Goal: Information Seeking & Learning: Learn about a topic

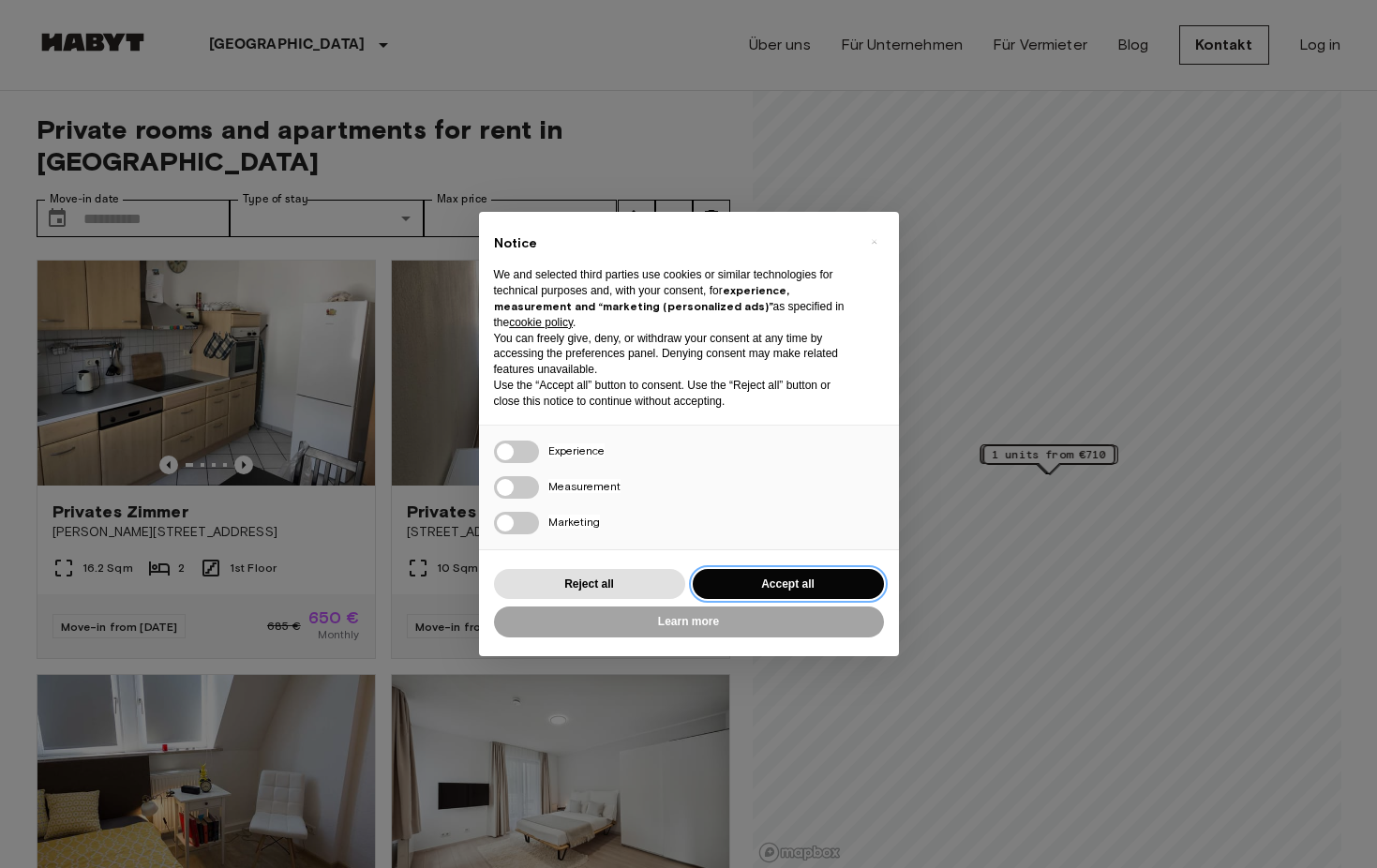
click at [792, 575] on button "Accept all" at bounding box center [787, 584] width 191 height 31
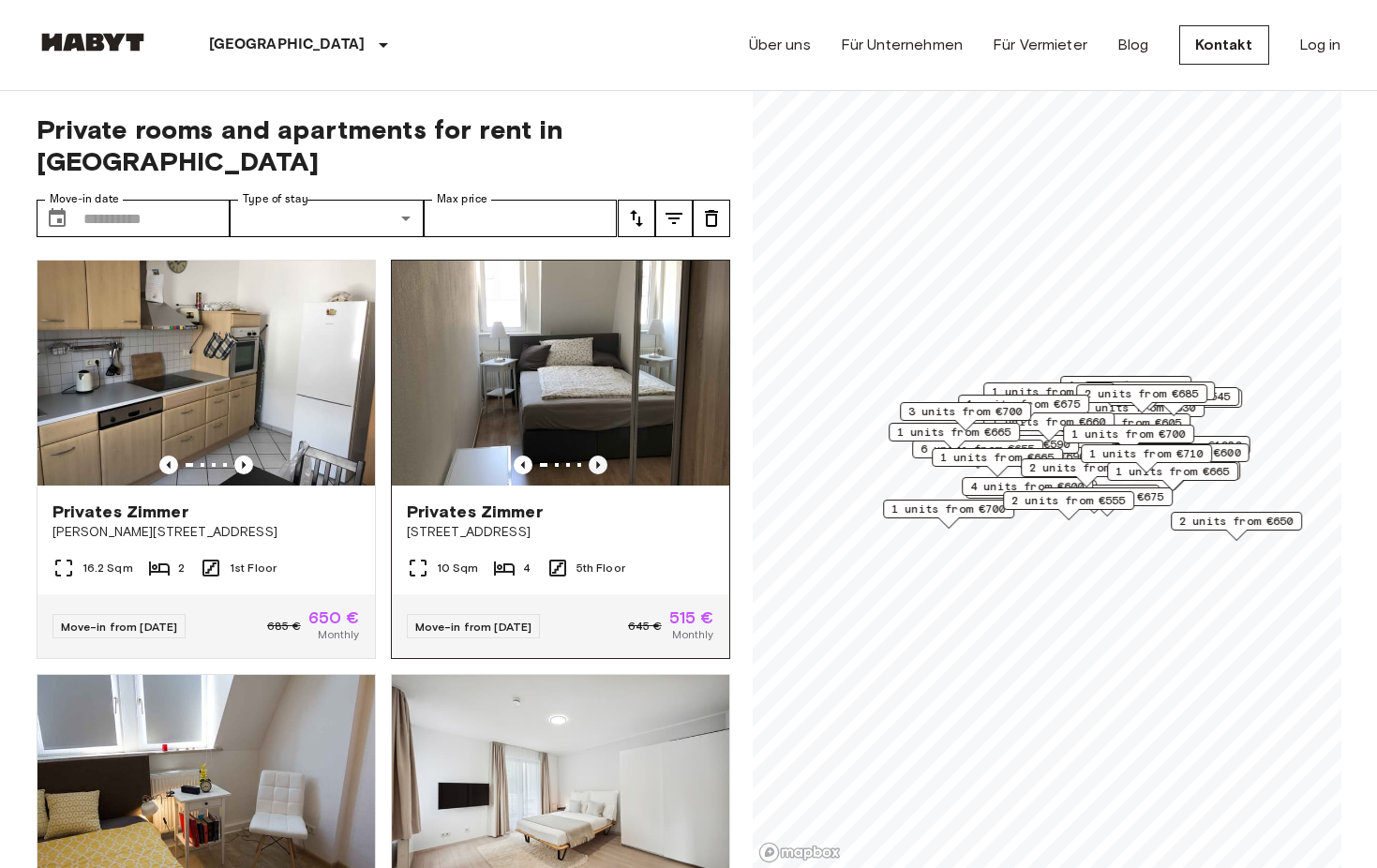
click at [597, 461] on icon "Previous image" at bounding box center [598, 465] width 4 height 8
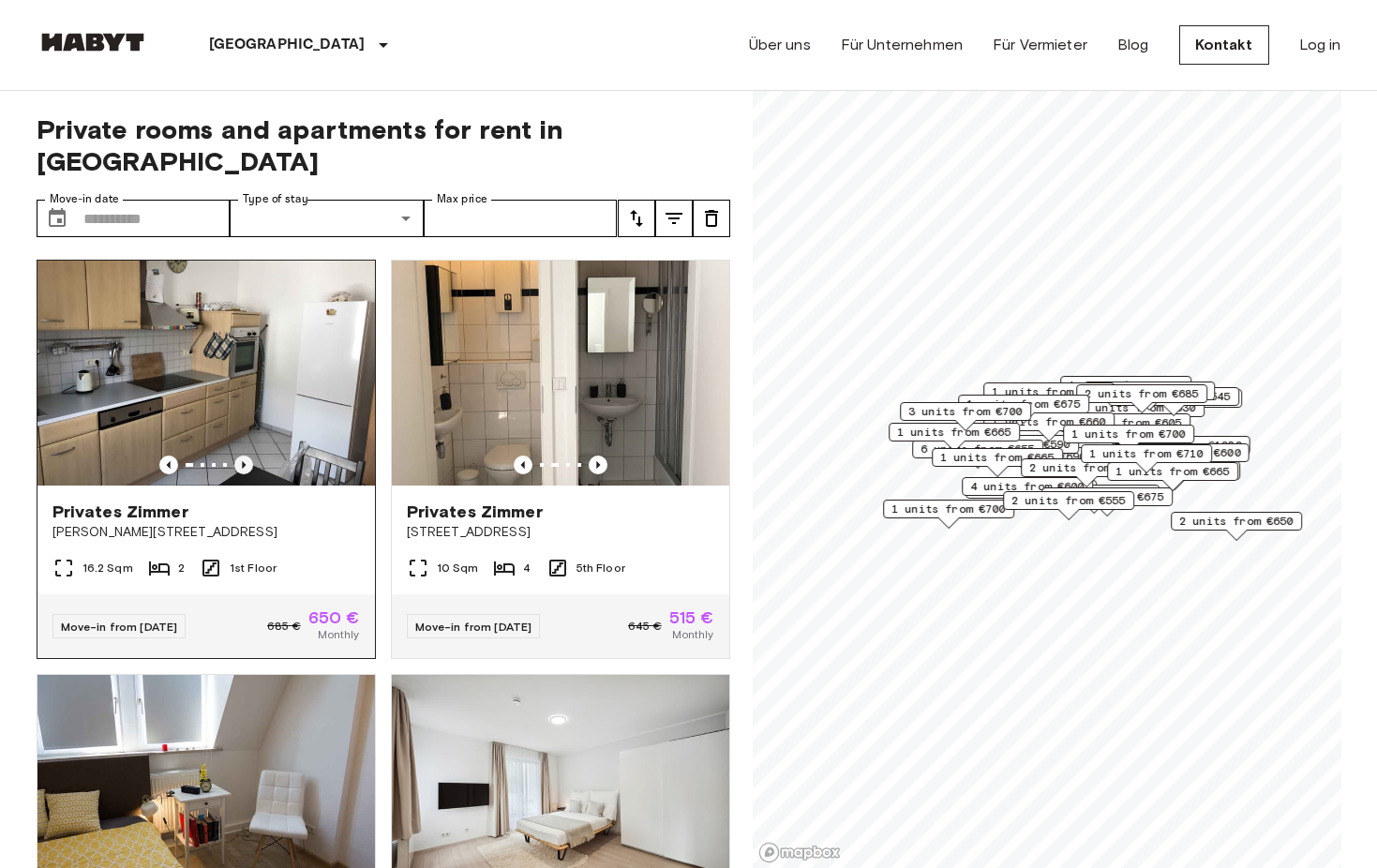
click at [247, 455] on icon "Previous image" at bounding box center [244, 465] width 19 height 19
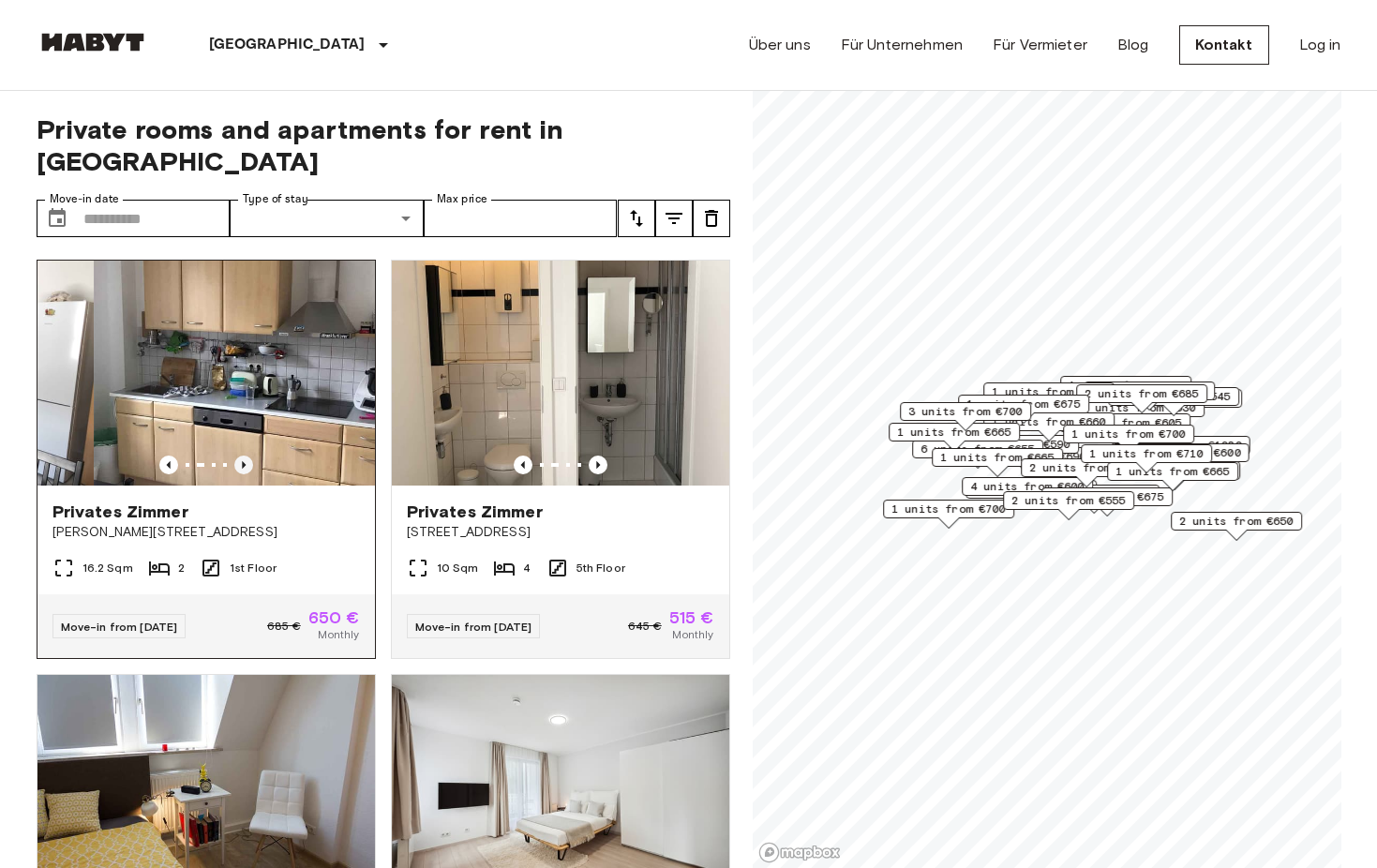
click at [247, 455] on icon "Previous image" at bounding box center [244, 465] width 19 height 19
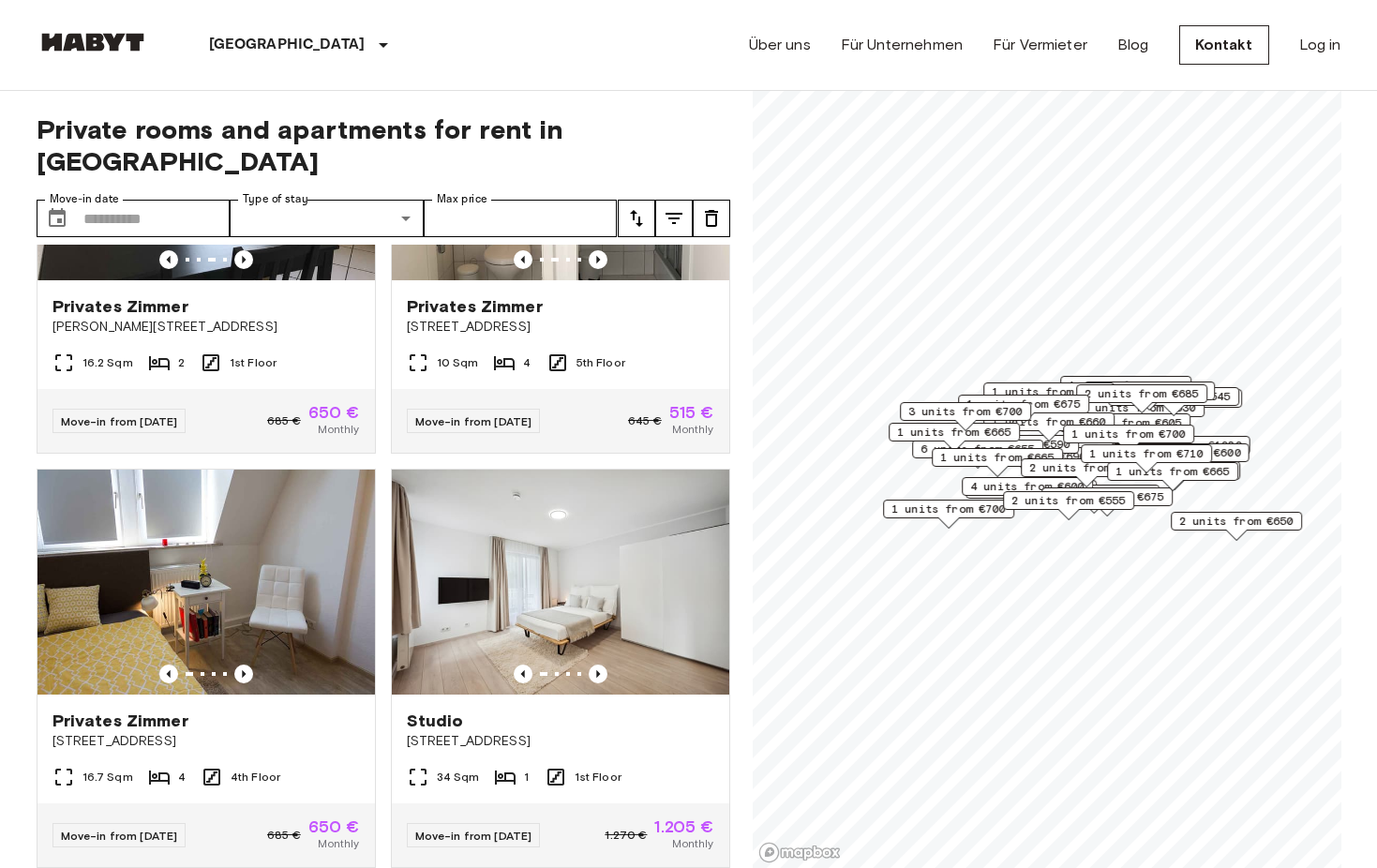
scroll to position [283, 0]
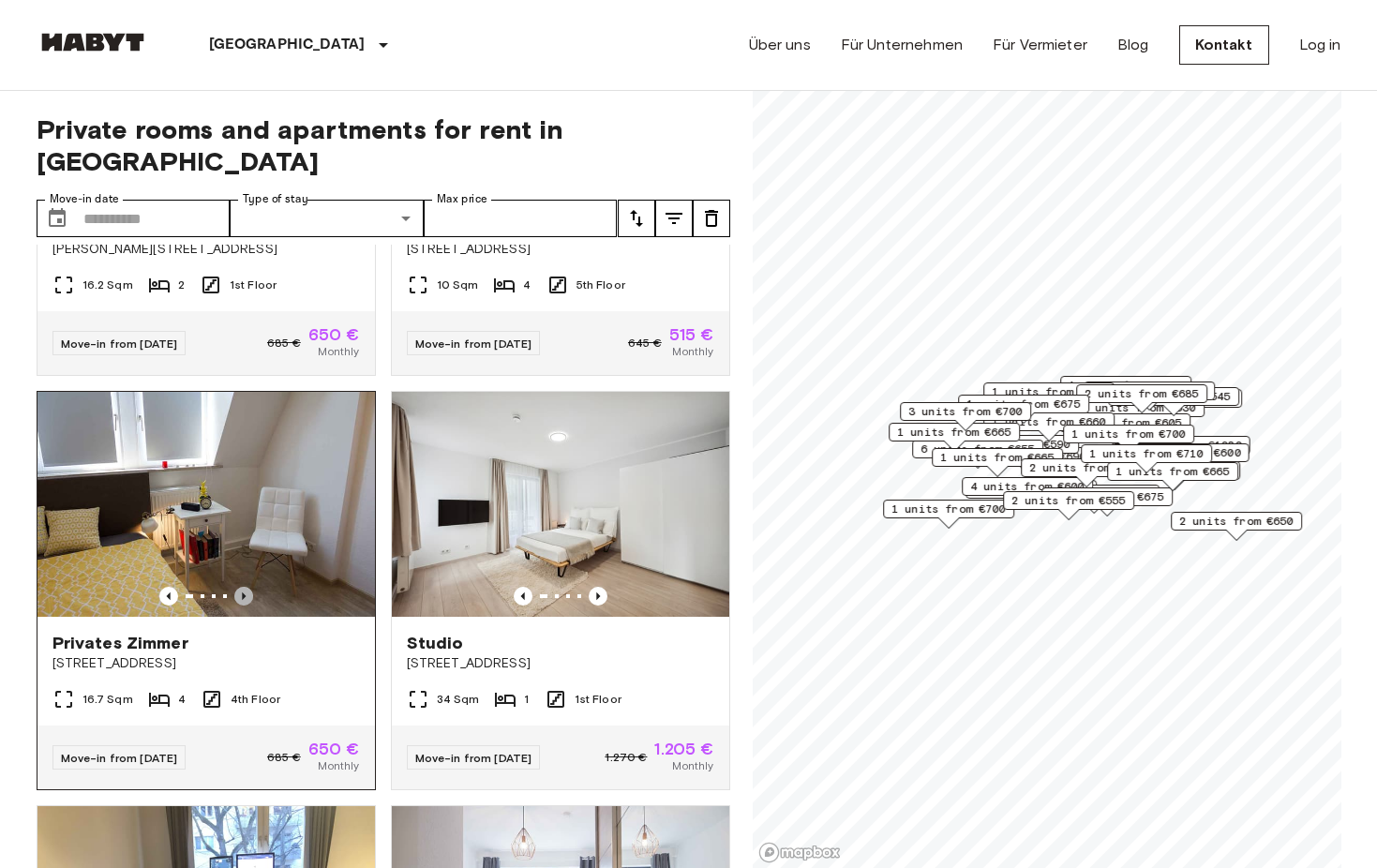
click at [241, 587] on icon "Previous image" at bounding box center [244, 596] width 19 height 19
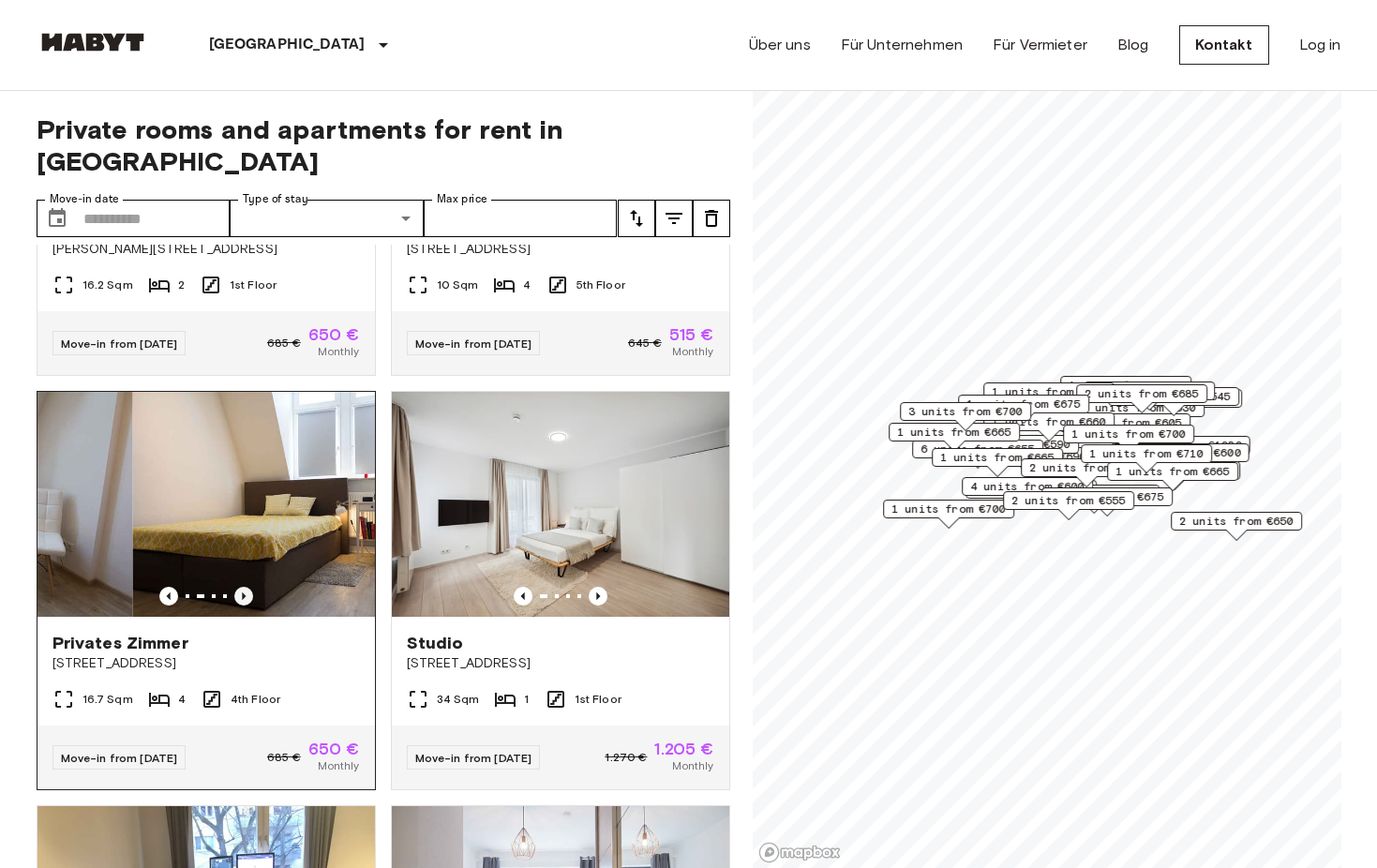
click at [241, 587] on icon "Previous image" at bounding box center [244, 596] width 19 height 19
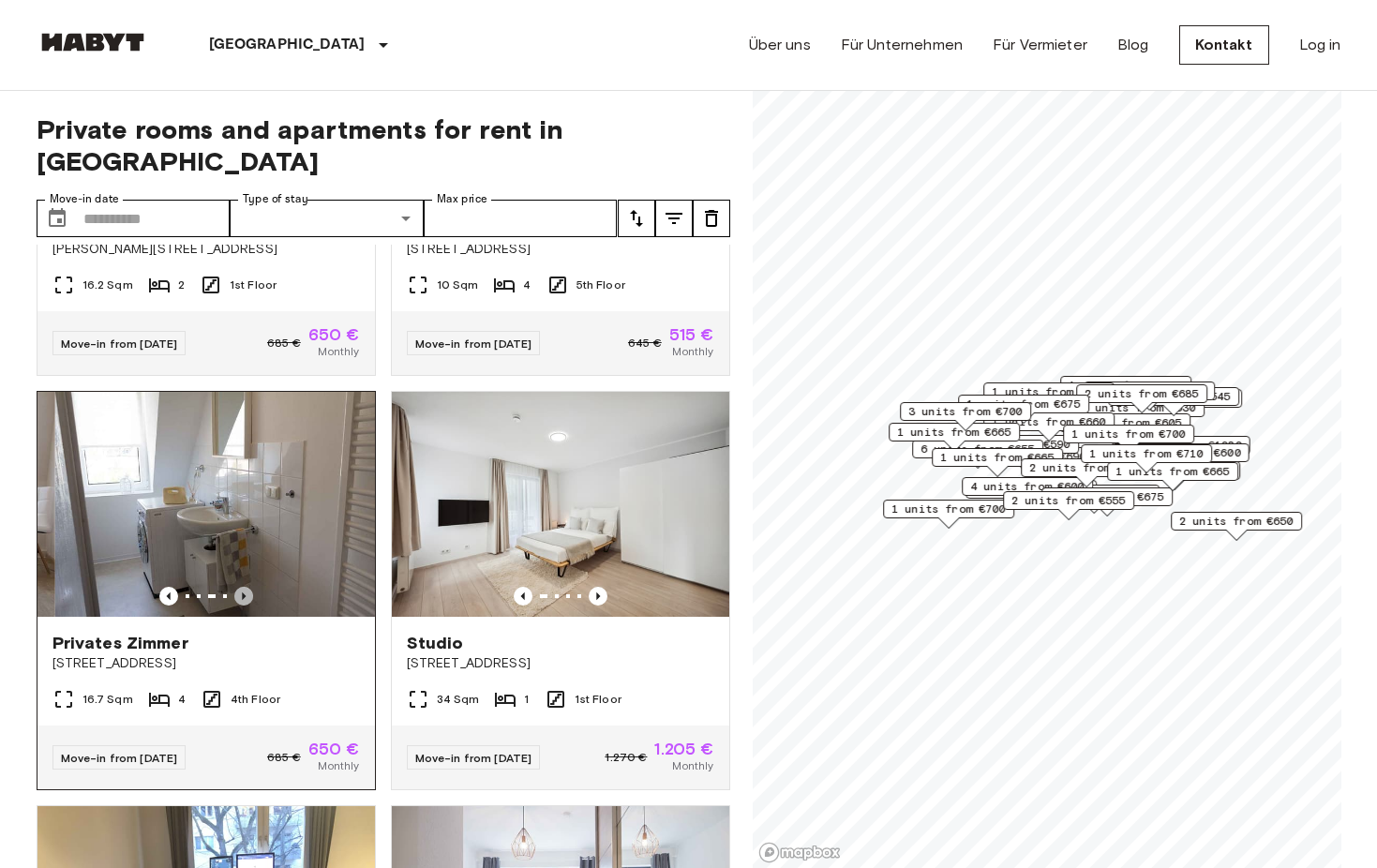
click at [241, 587] on icon "Previous image" at bounding box center [244, 596] width 19 height 19
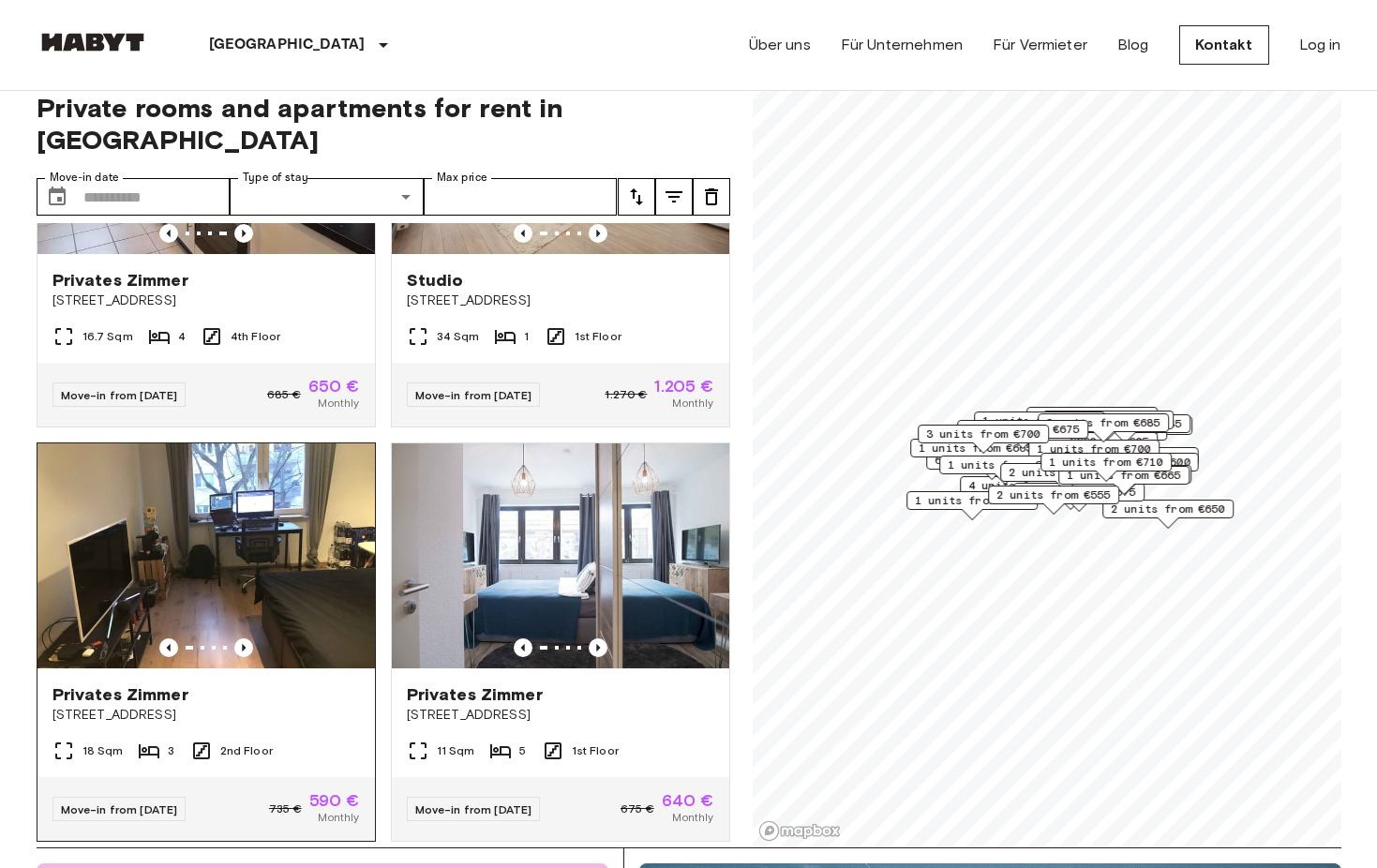
scroll to position [643, 0]
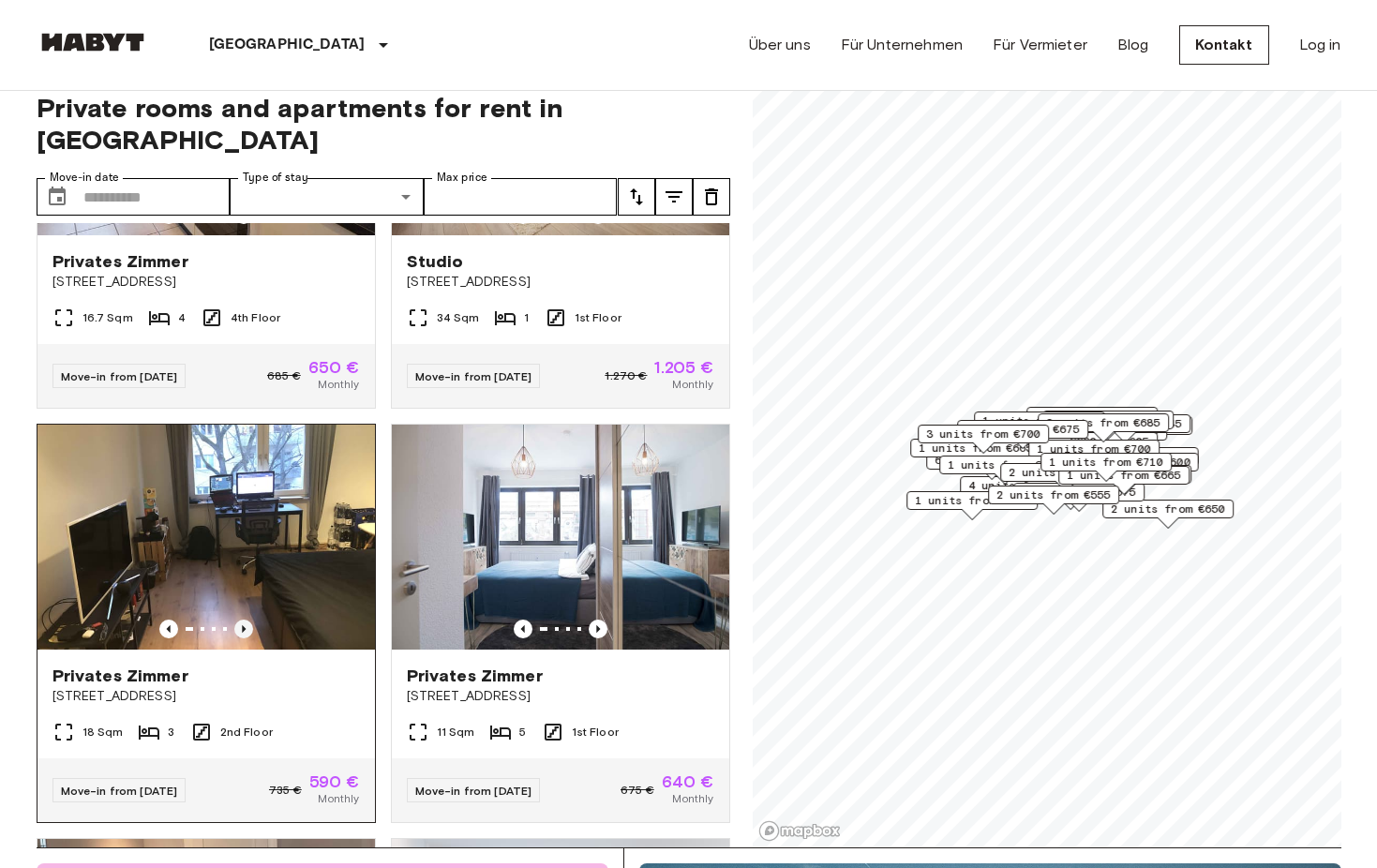
click at [244, 620] on icon "Previous image" at bounding box center [244, 629] width 19 height 19
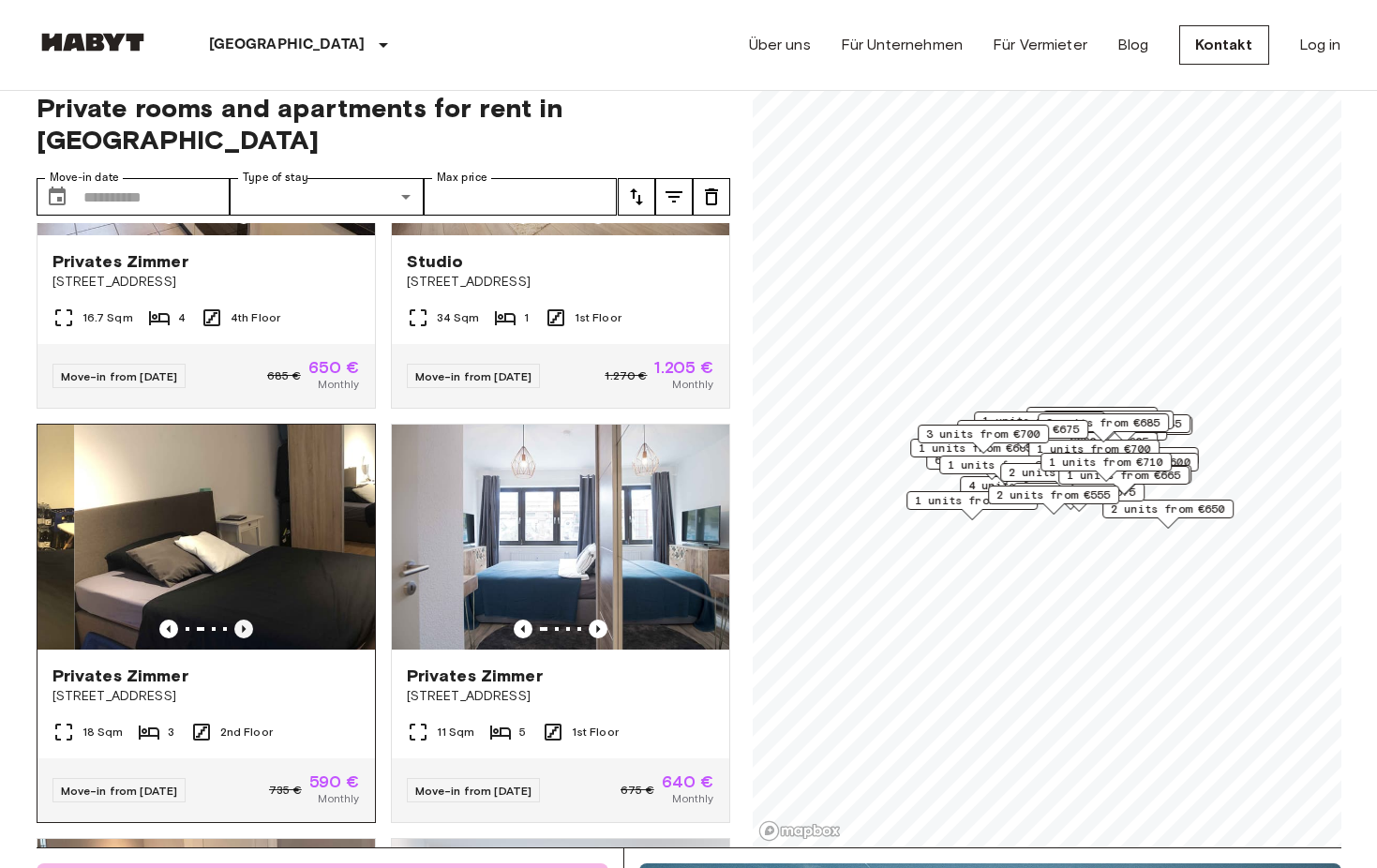
click at [244, 620] on icon "Previous image" at bounding box center [244, 629] width 19 height 19
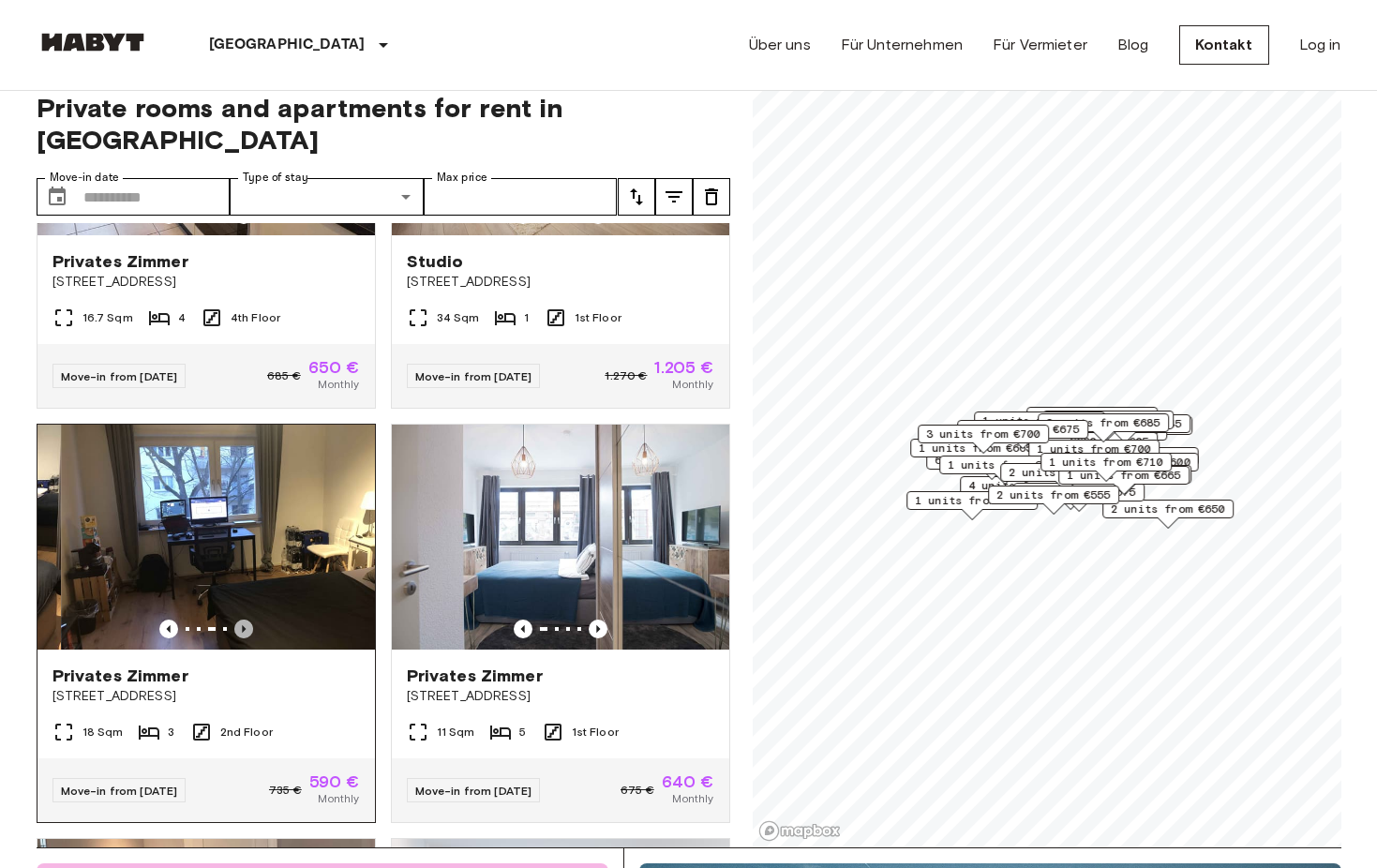
click at [244, 620] on icon "Previous image" at bounding box center [244, 629] width 19 height 19
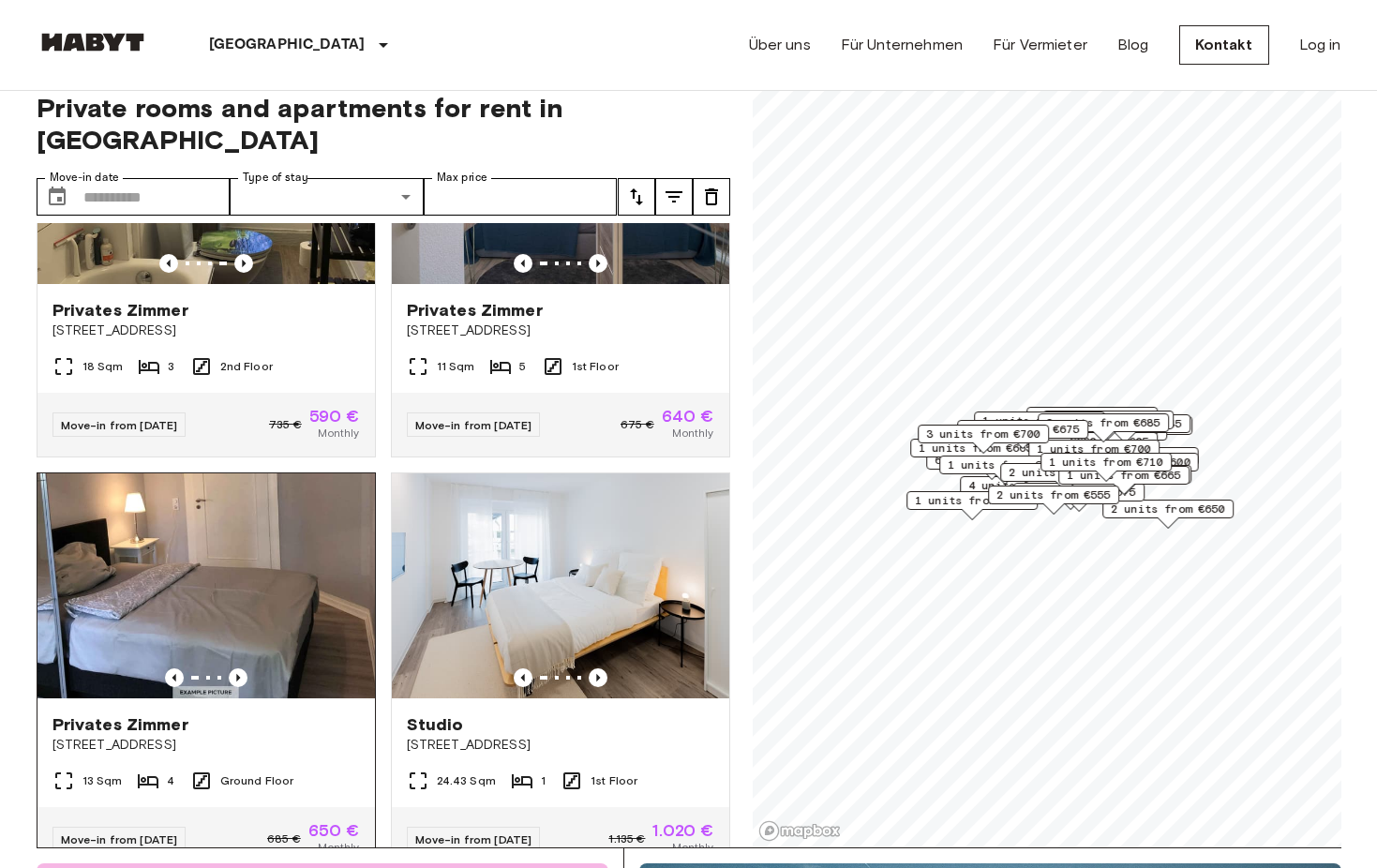
scroll to position [1108, 0]
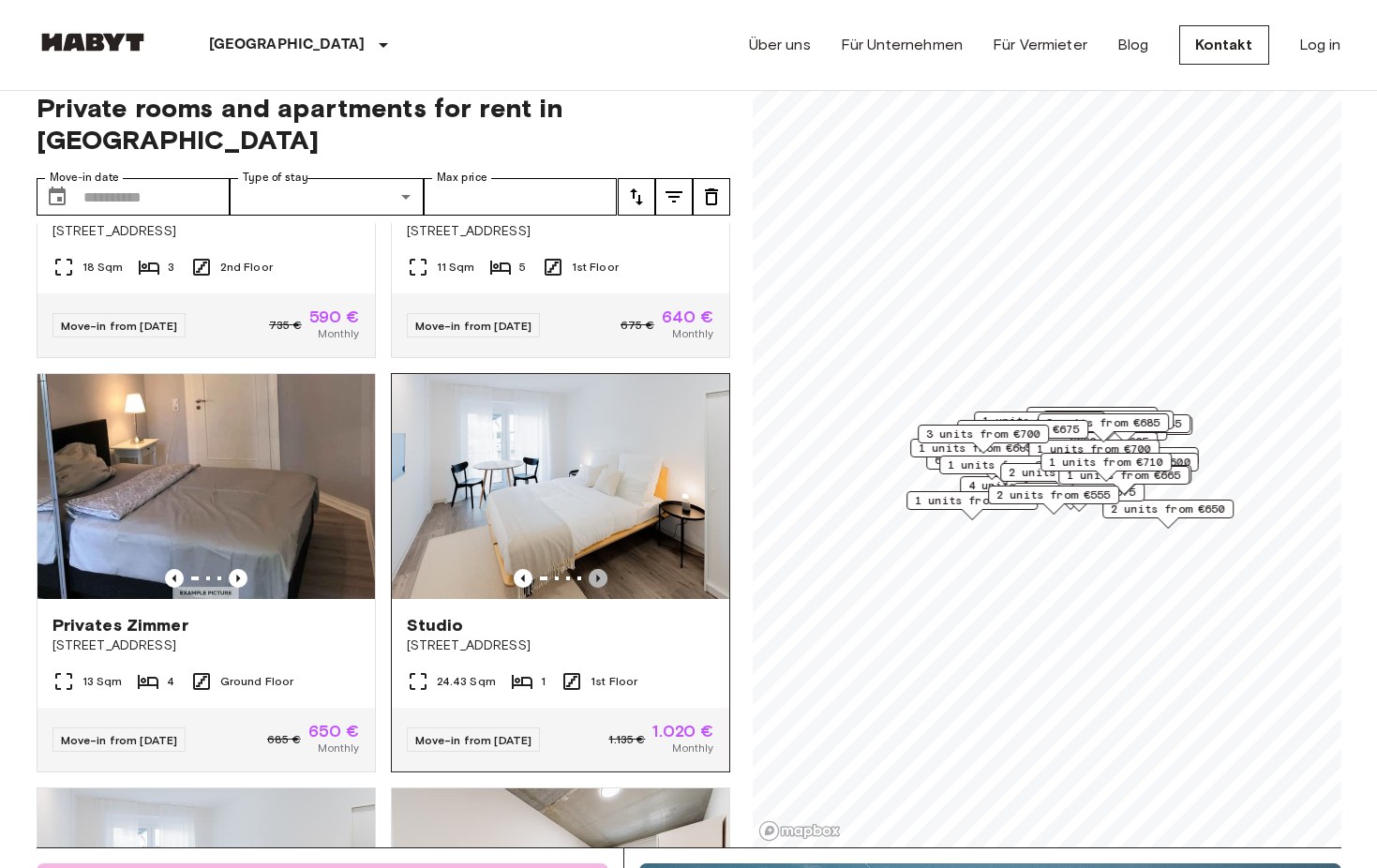
click at [596, 575] on icon "Previous image" at bounding box center [598, 578] width 4 height 8
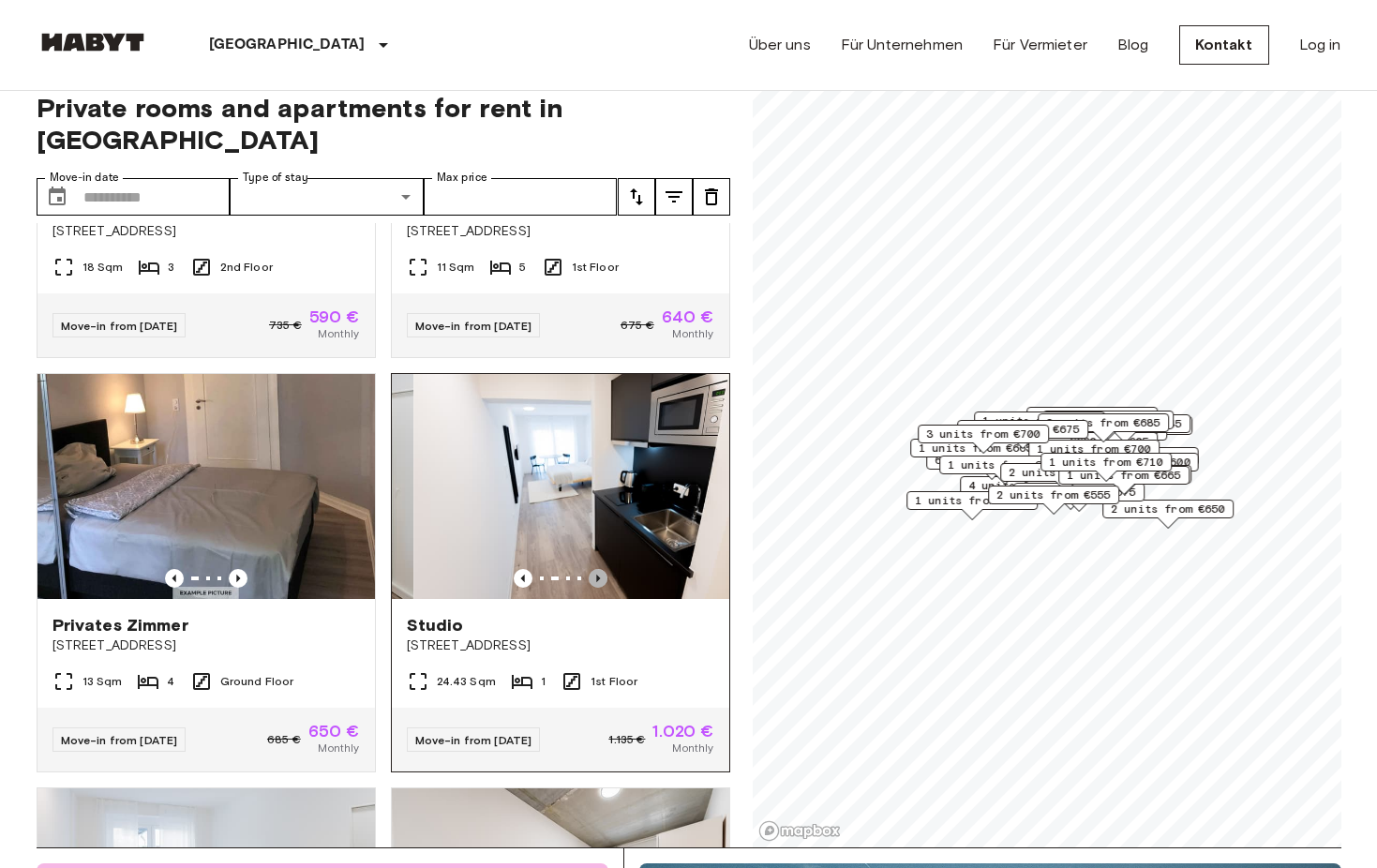
click at [596, 575] on icon "Previous image" at bounding box center [598, 578] width 4 height 8
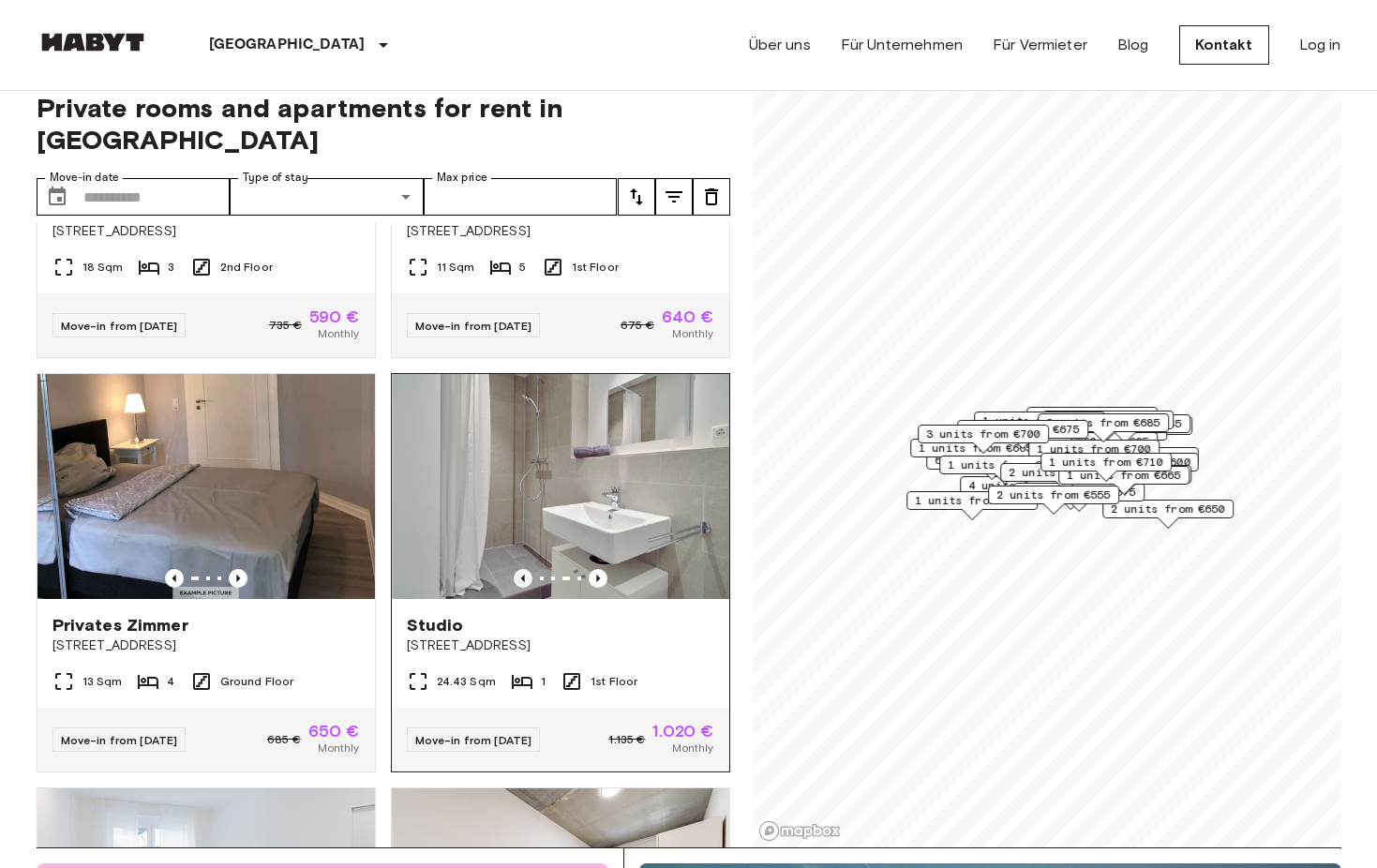
click at [518, 569] on icon "Previous image" at bounding box center [523, 578] width 19 height 19
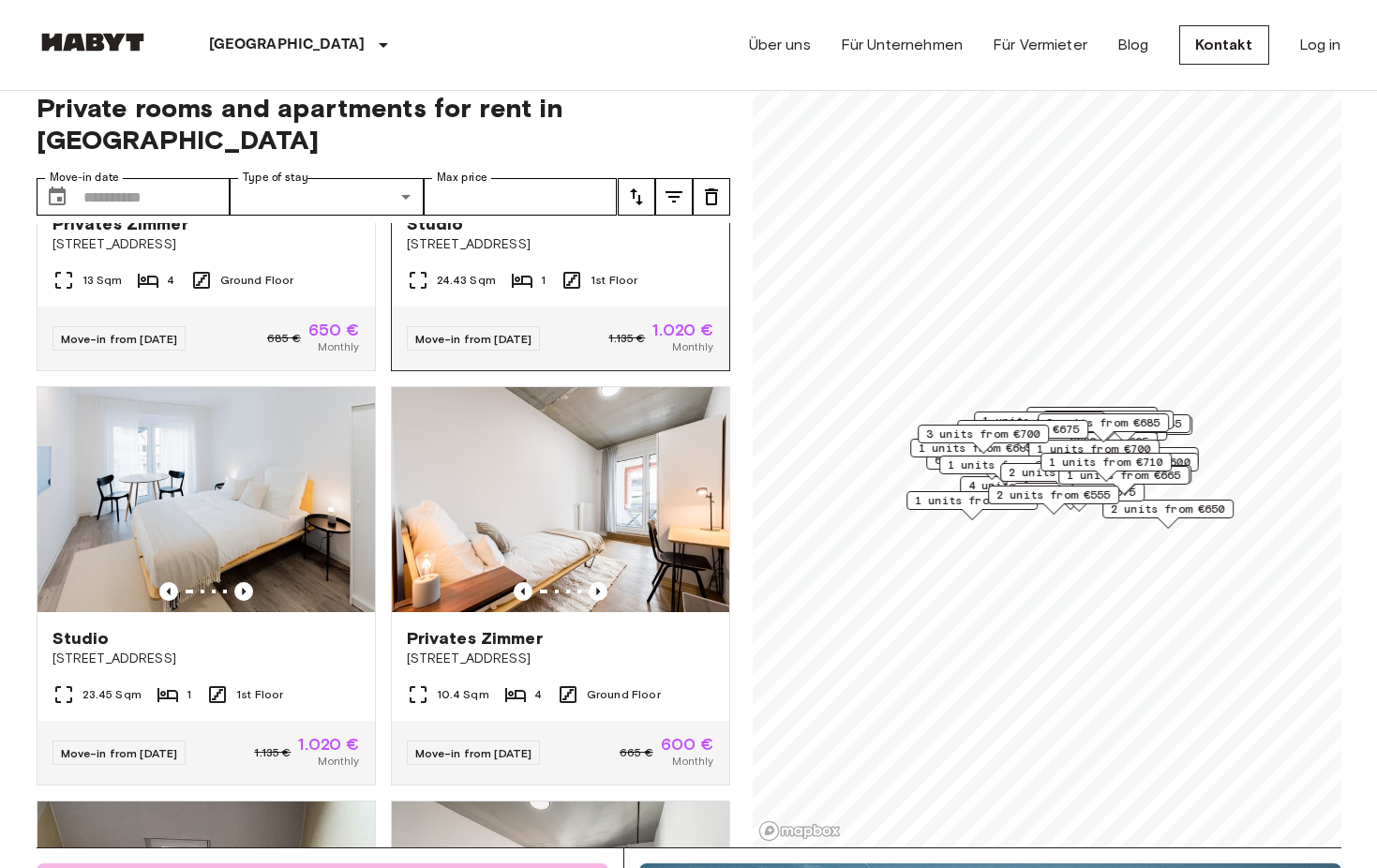
scroll to position [1511, 0]
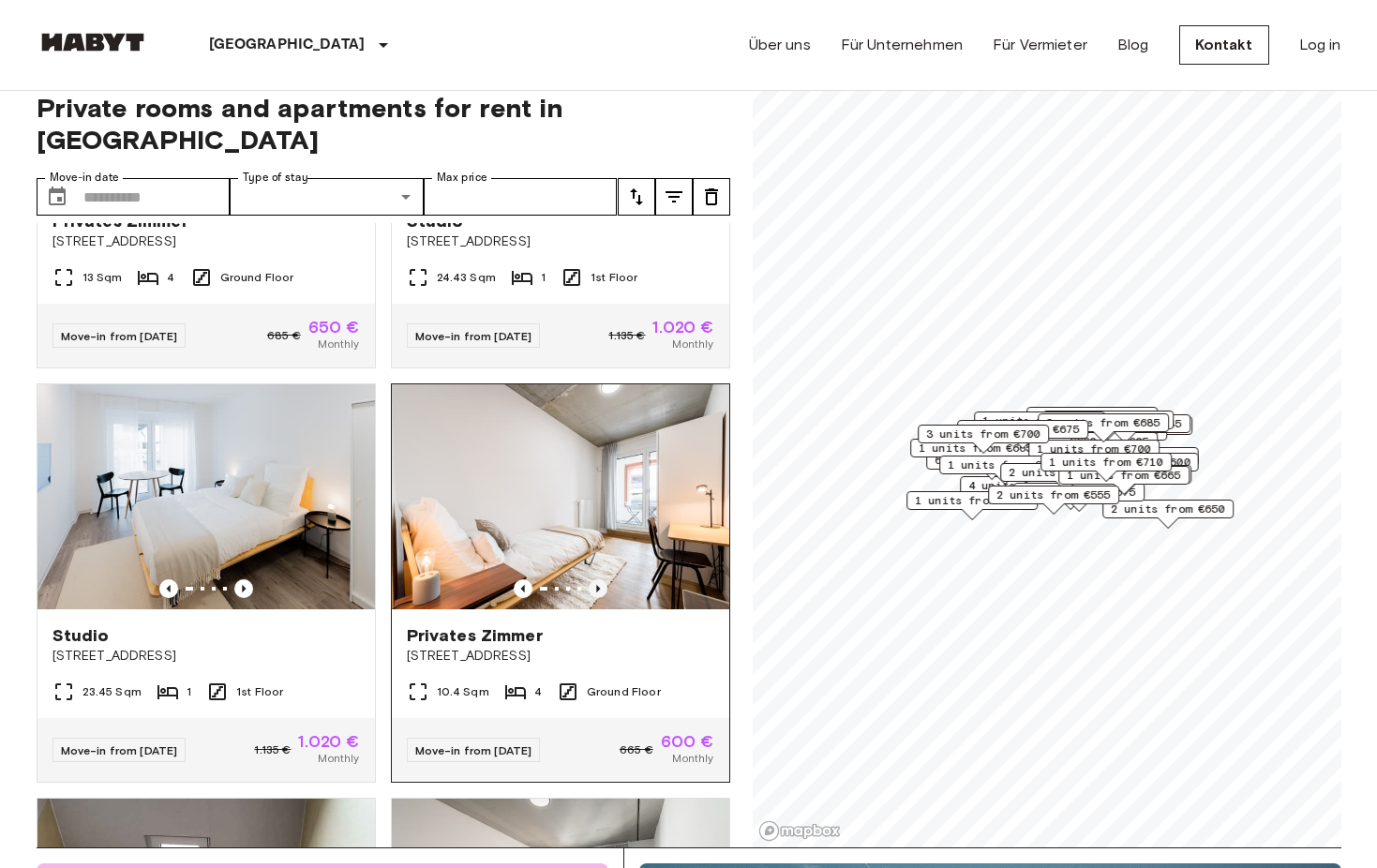
click at [598, 579] on icon "Previous image" at bounding box center [598, 589] width 19 height 19
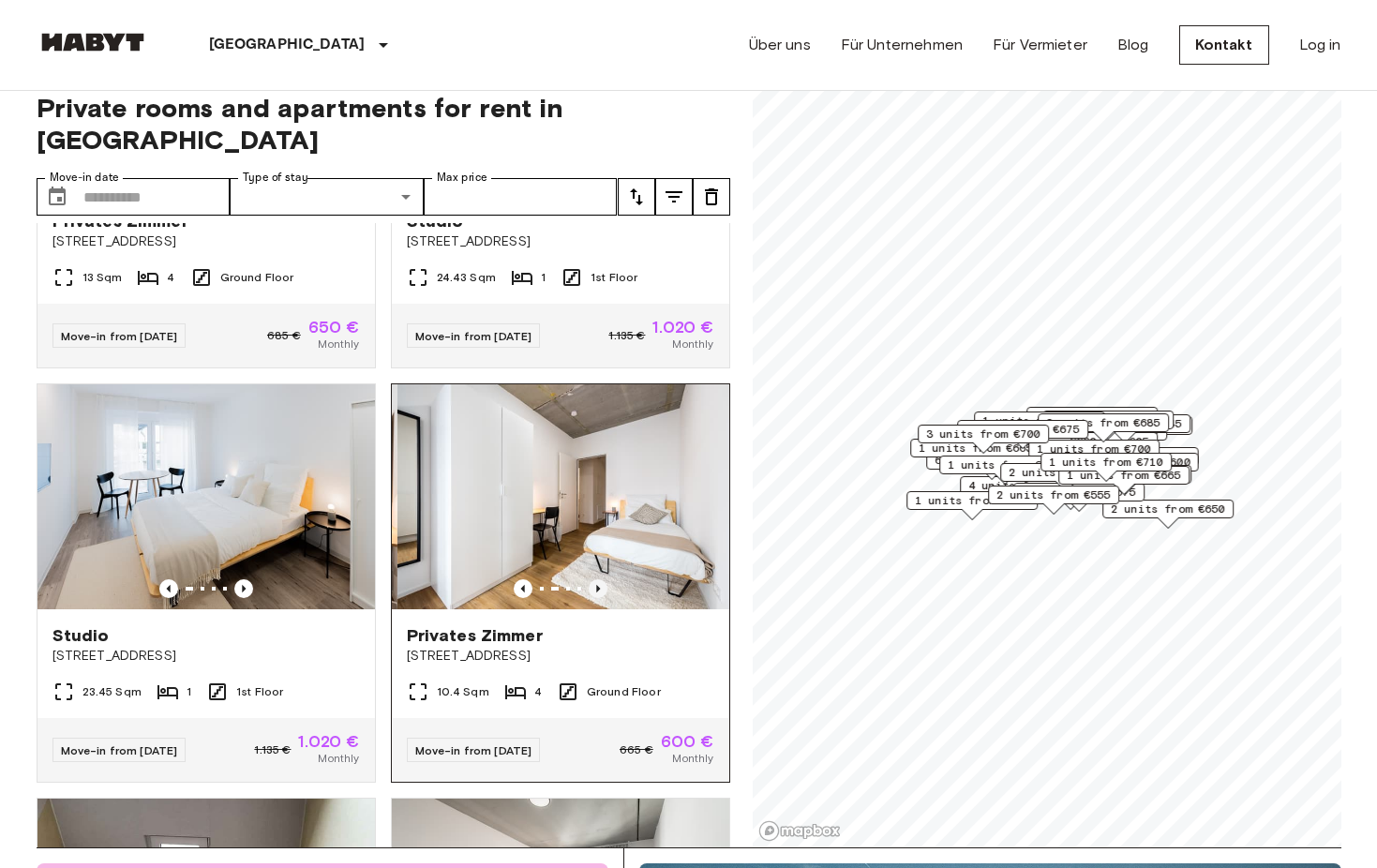
click at [598, 579] on icon "Previous image" at bounding box center [598, 589] width 19 height 19
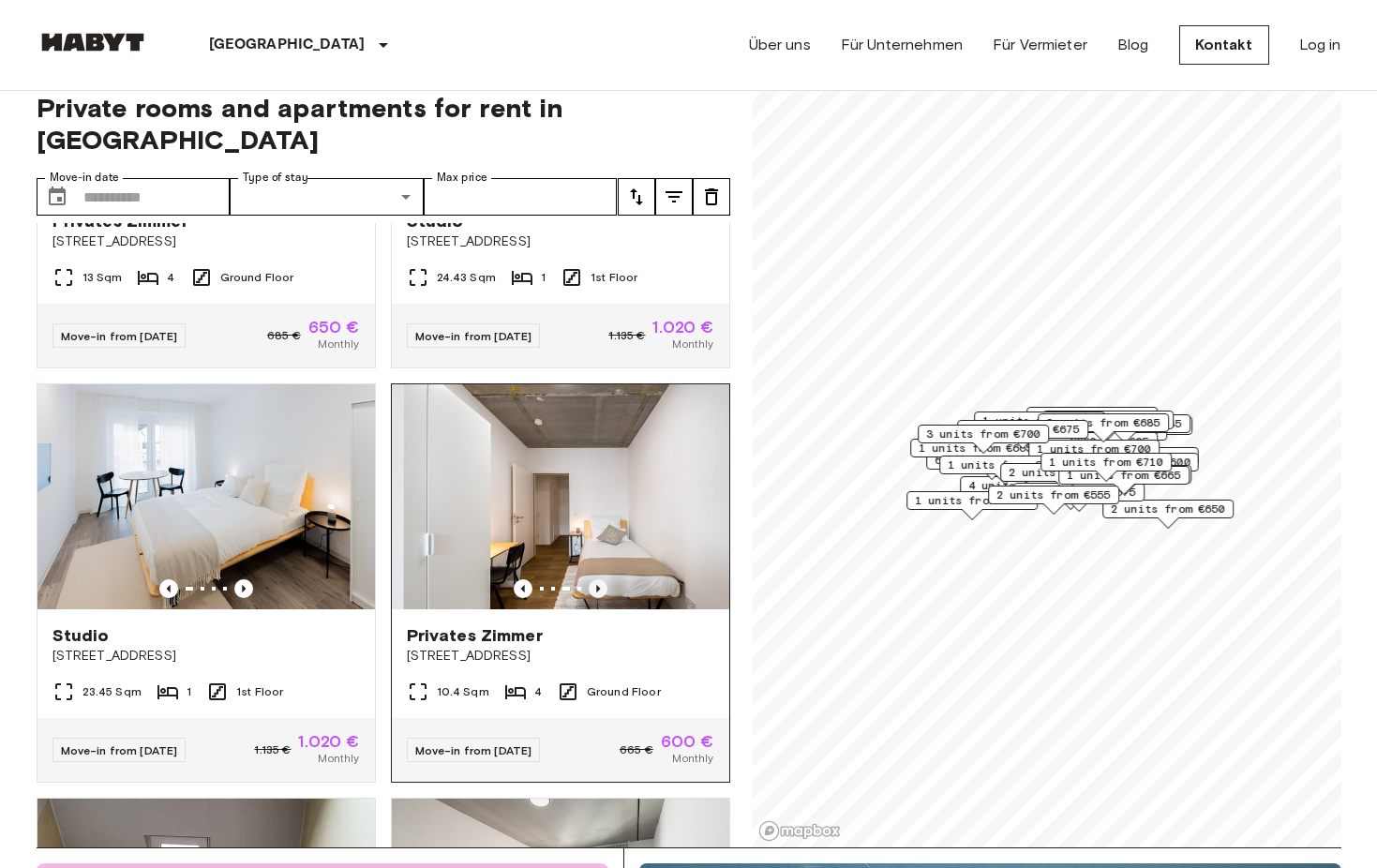
click at [598, 579] on icon "Previous image" at bounding box center [598, 589] width 19 height 19
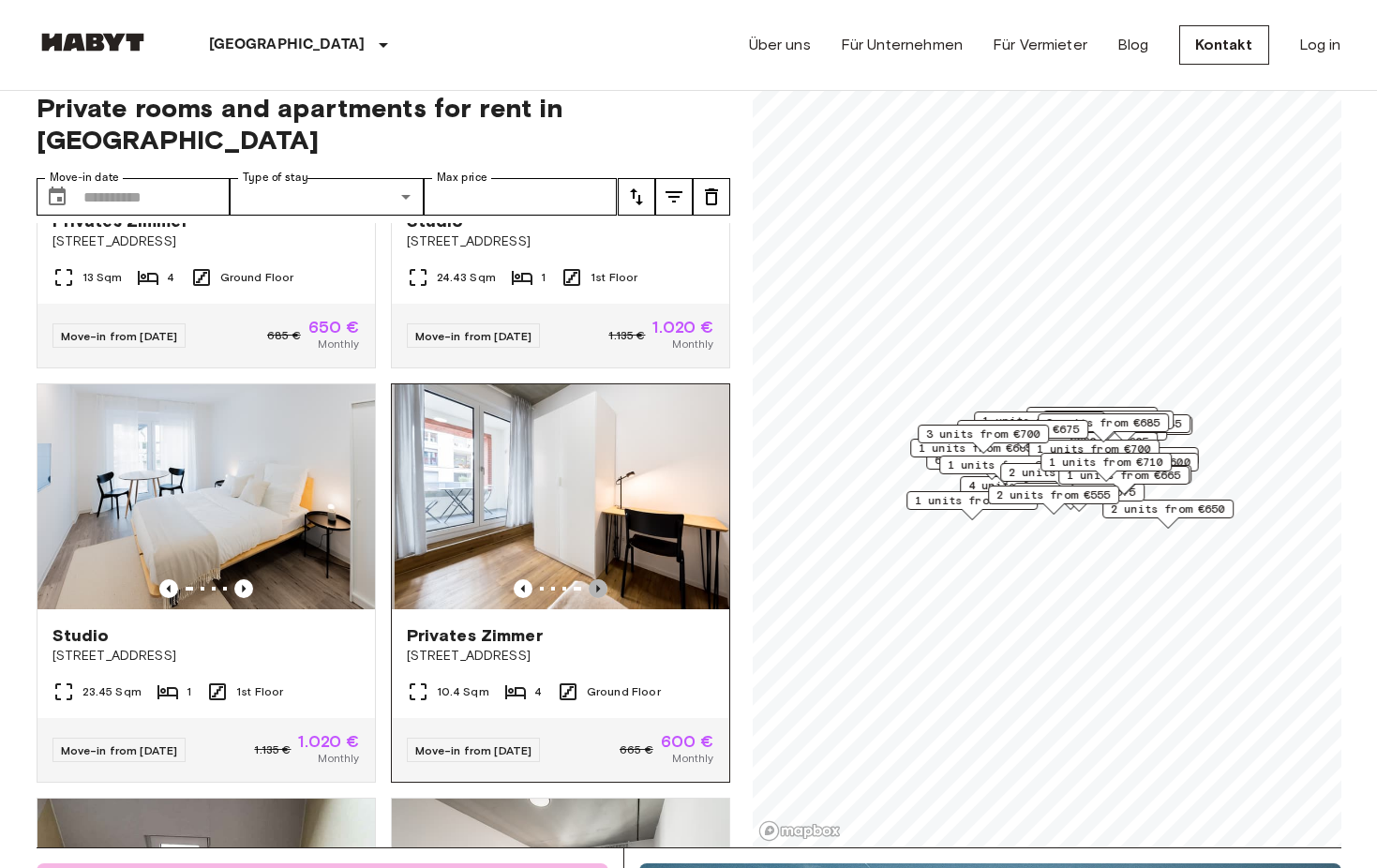
click at [598, 579] on icon "Previous image" at bounding box center [598, 589] width 19 height 19
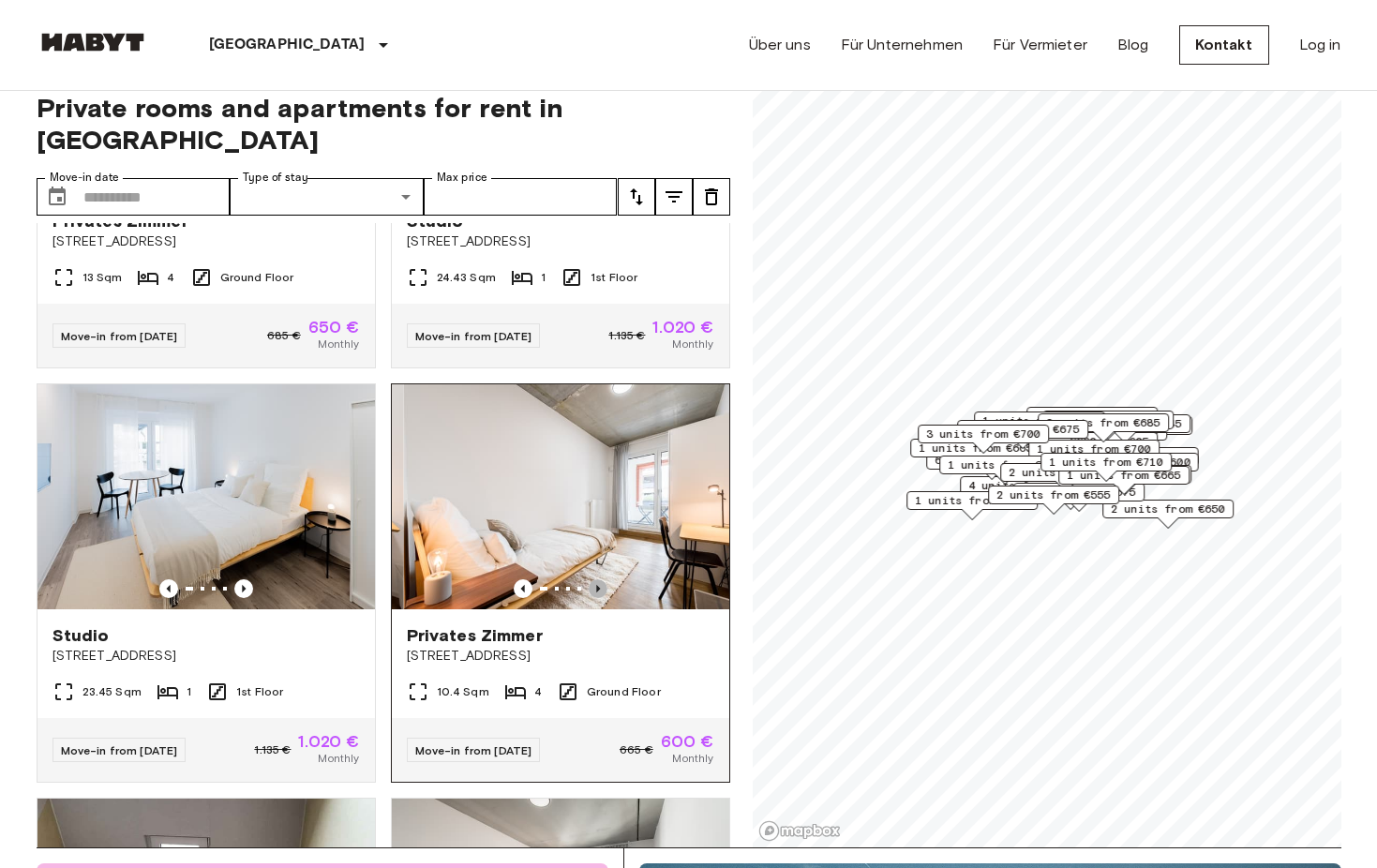
click at [598, 579] on icon "Previous image" at bounding box center [598, 589] width 19 height 19
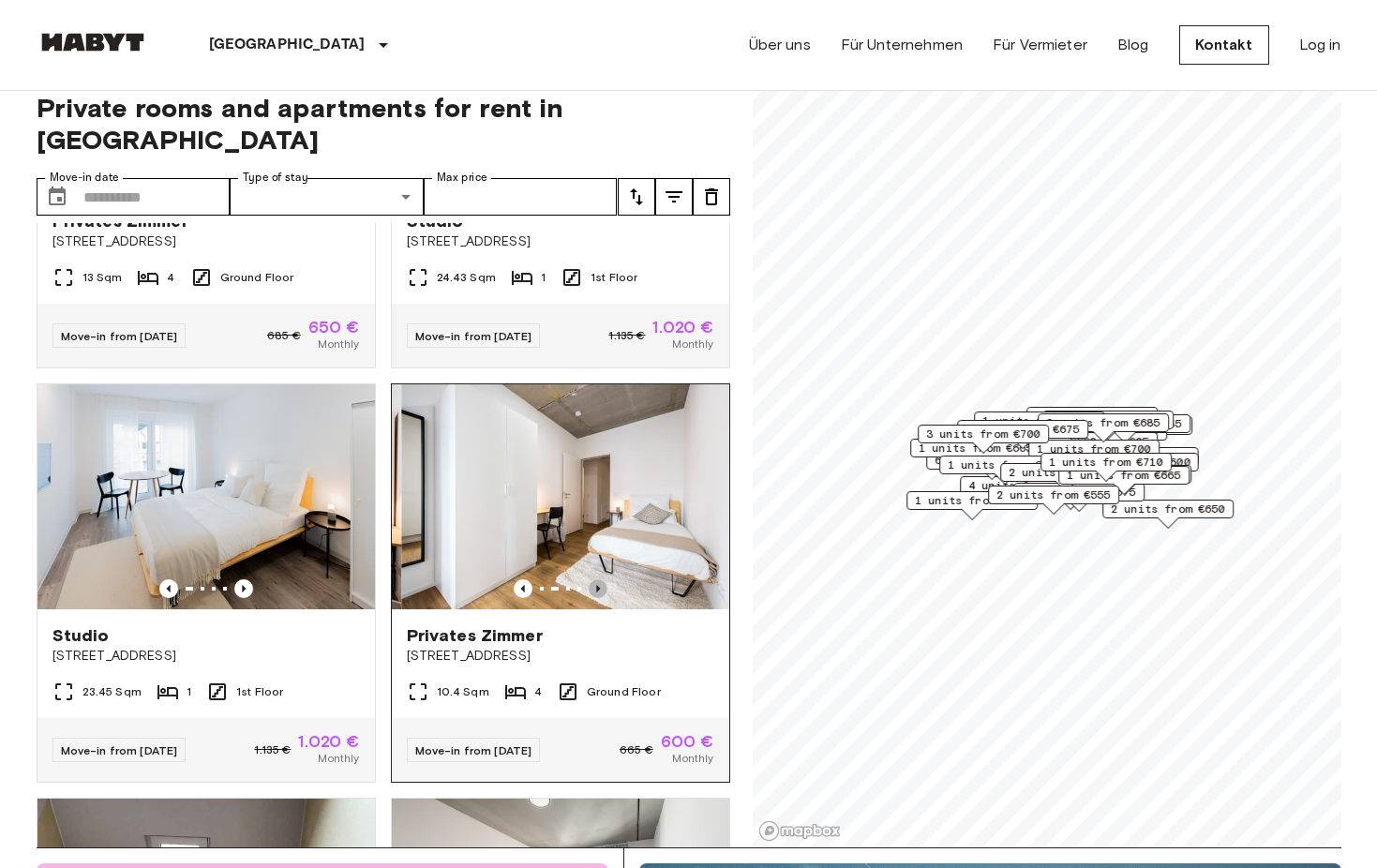
click at [598, 579] on icon "Previous image" at bounding box center [598, 589] width 19 height 19
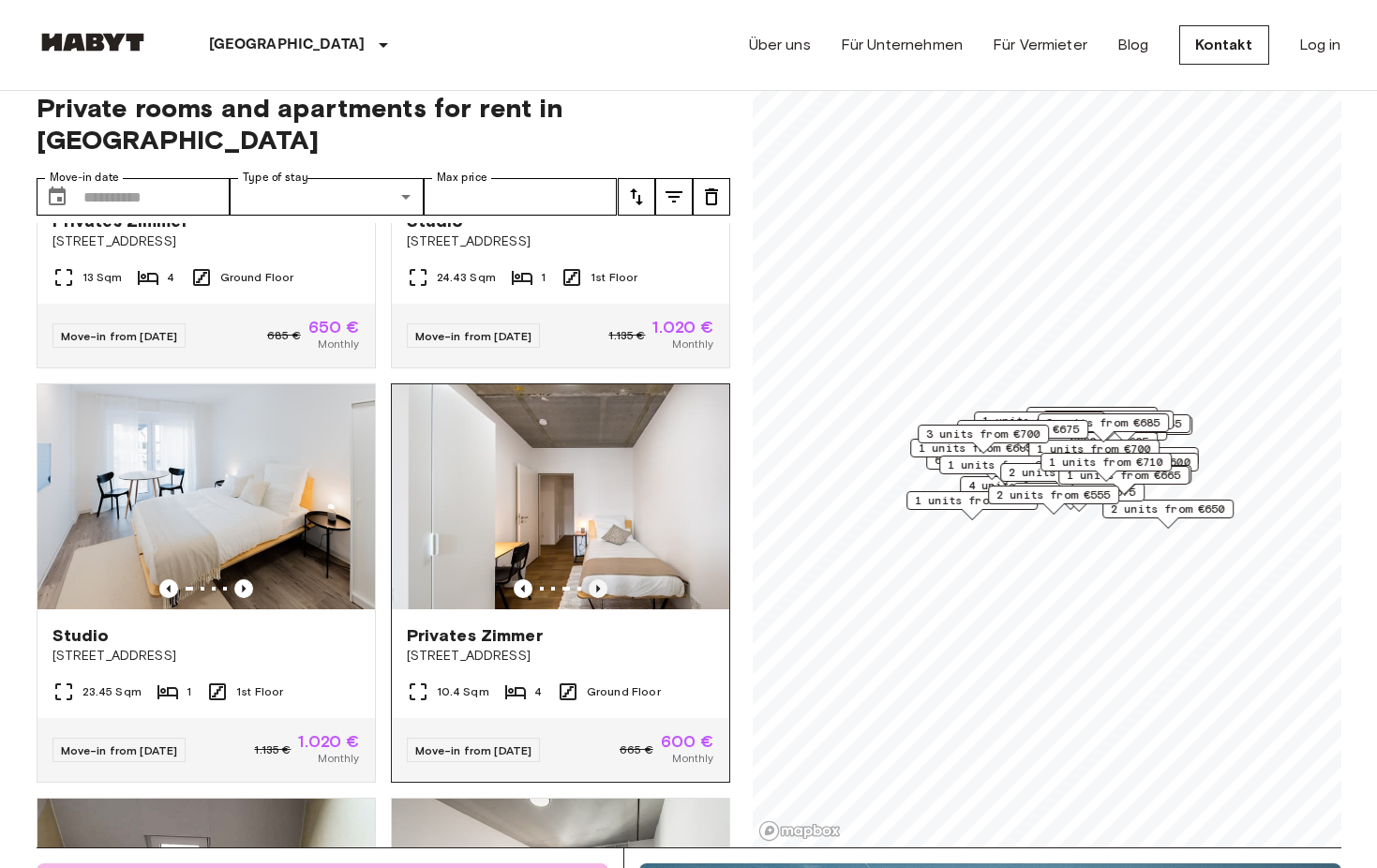
click at [598, 579] on icon "Previous image" at bounding box center [598, 589] width 19 height 19
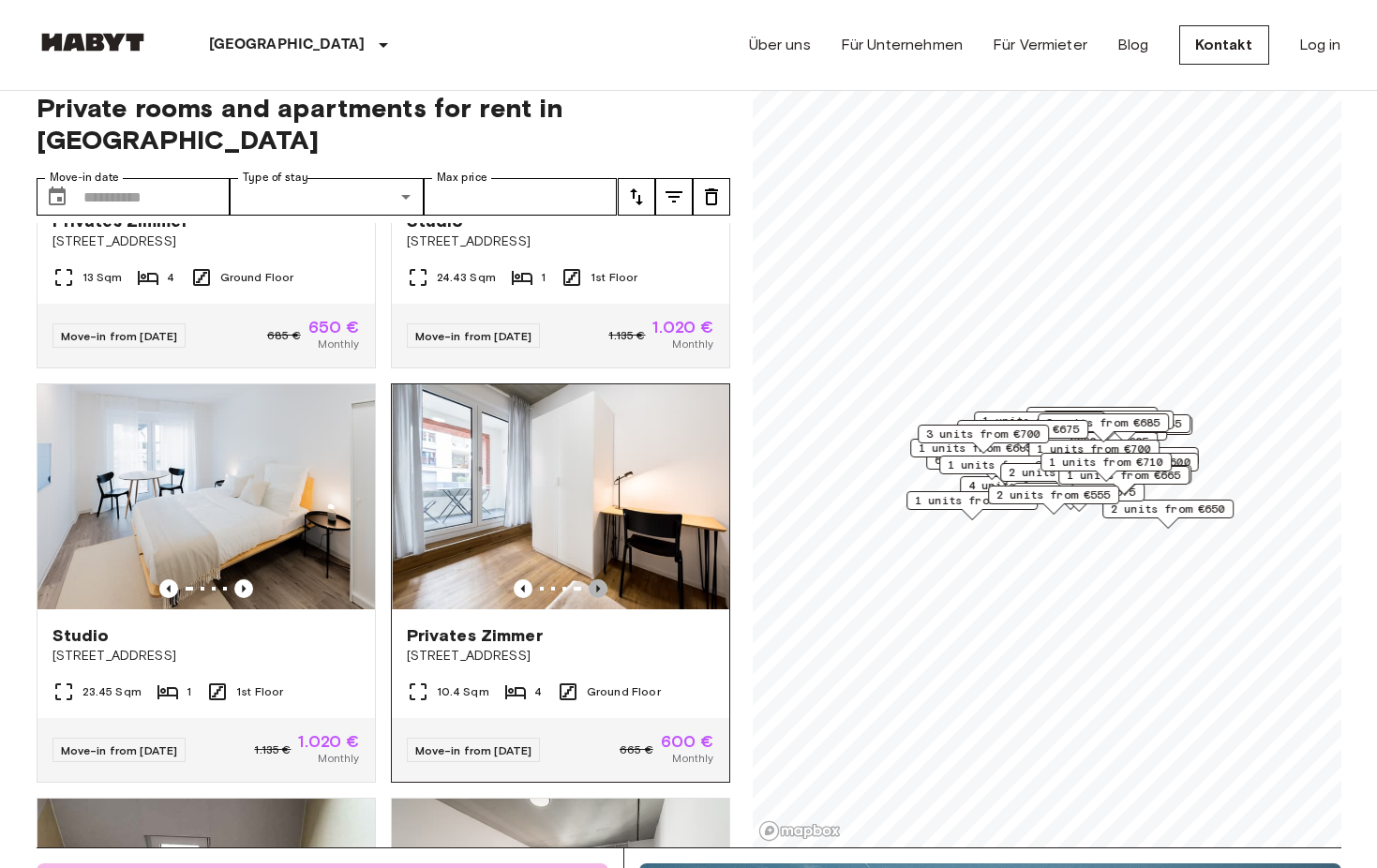
click at [599, 579] on icon "Previous image" at bounding box center [598, 589] width 19 height 19
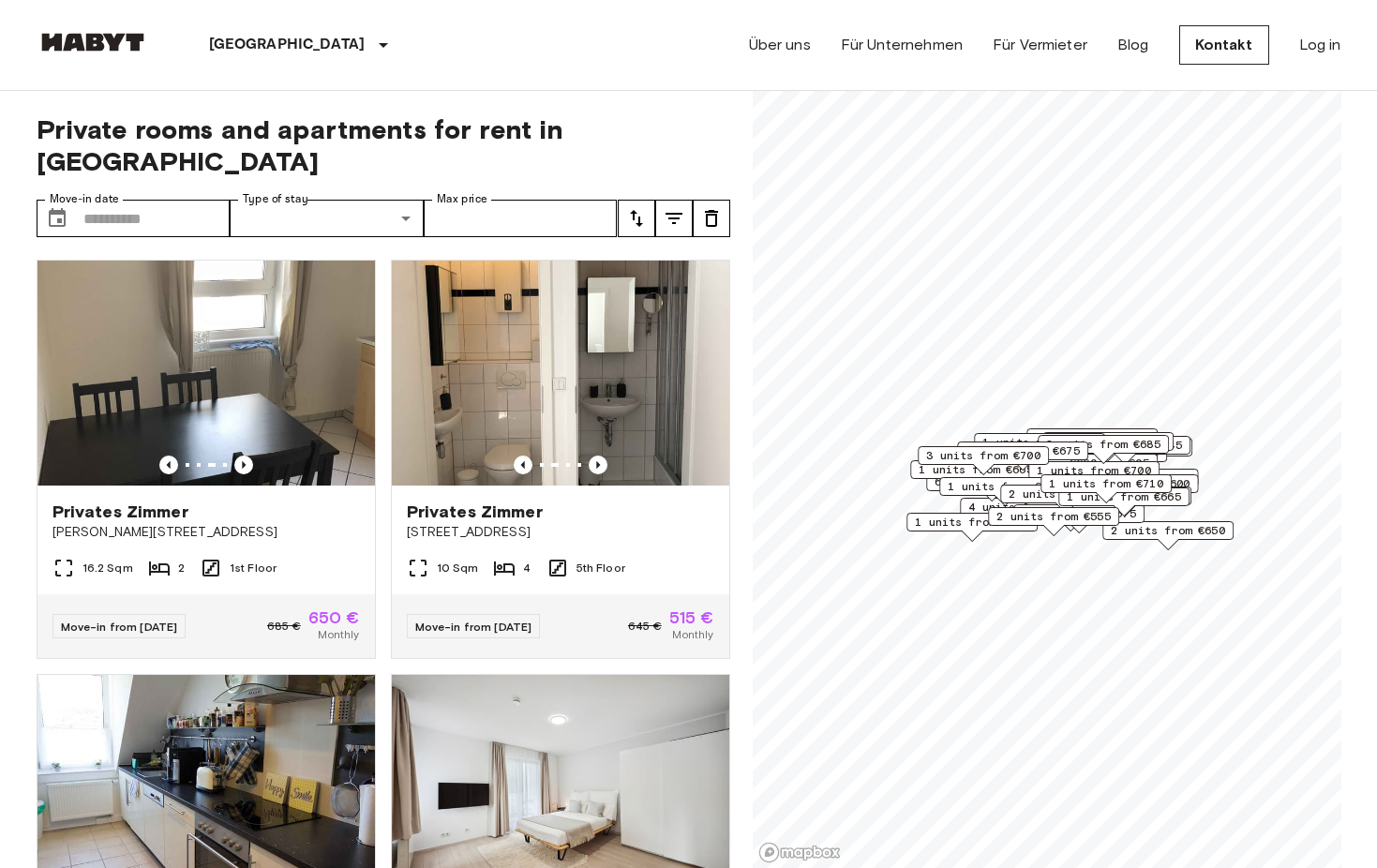
scroll to position [0, 0]
